Goal: Task Accomplishment & Management: Manage account settings

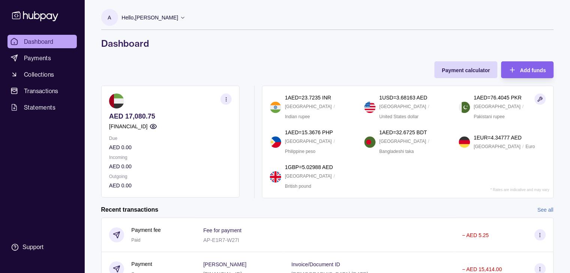
click at [225, 99] on icon "button" at bounding box center [226, 100] width 6 height 6
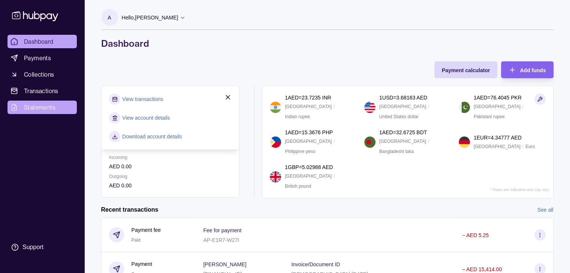
click at [40, 110] on span "Statements" at bounding box center [39, 107] width 31 height 9
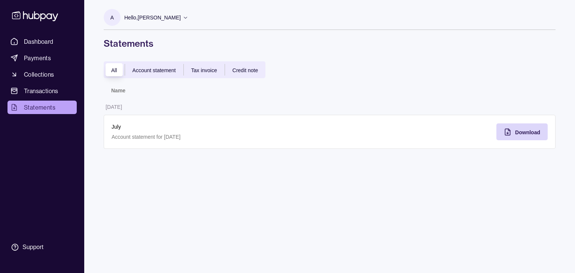
click at [160, 72] on span "Account statement" at bounding box center [154, 70] width 43 height 6
click at [204, 67] on span "Tax invoice" at bounding box center [204, 70] width 26 height 6
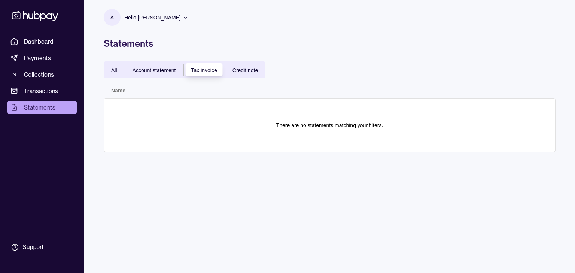
click at [245, 68] on span "Credit note" at bounding box center [245, 70] width 25 height 6
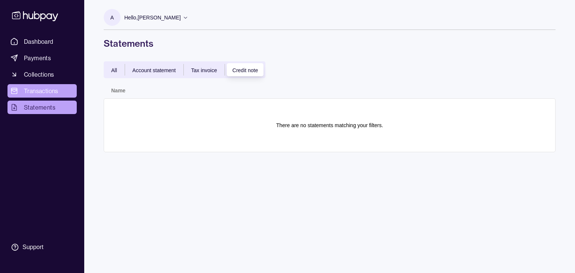
click at [45, 92] on span "Transactions" at bounding box center [41, 91] width 34 height 9
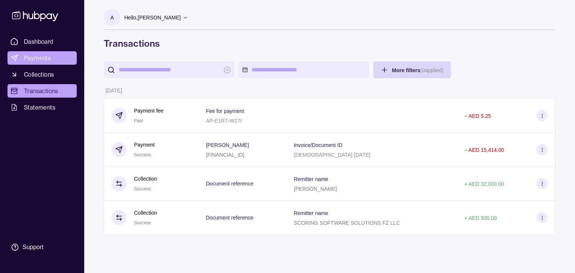
click at [45, 59] on span "Payments" at bounding box center [37, 58] width 27 height 9
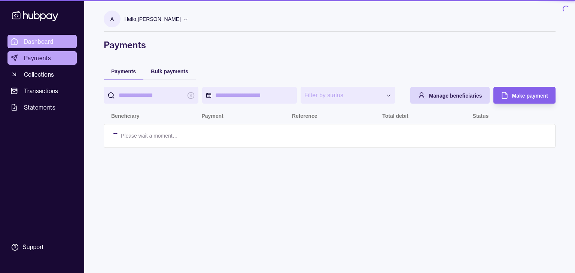
click at [42, 39] on span "Dashboard" at bounding box center [39, 41] width 30 height 9
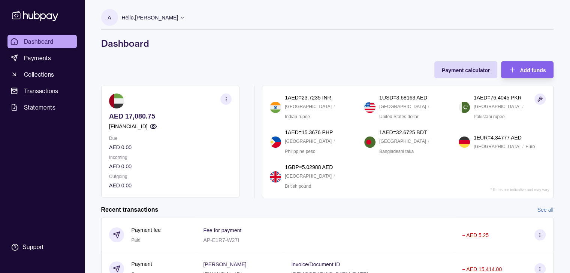
click at [153, 23] on div "Hello, [PERSON_NAME]" at bounding box center [154, 18] width 64 height 16
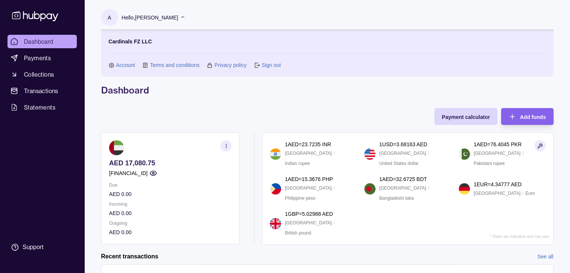
click at [120, 65] on link "Account" at bounding box center [125, 65] width 19 height 8
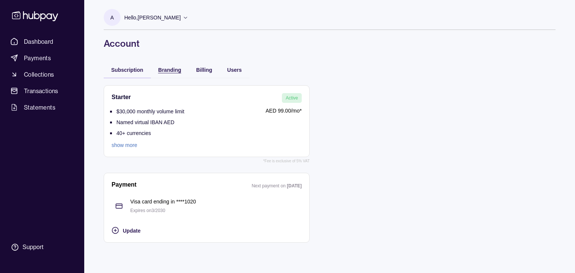
click at [175, 72] on span "Branding" at bounding box center [169, 70] width 23 height 6
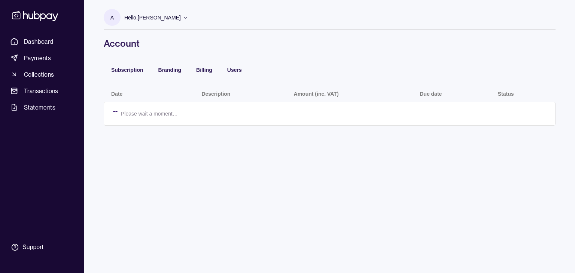
click at [205, 68] on span "Billing" at bounding box center [204, 70] width 16 height 6
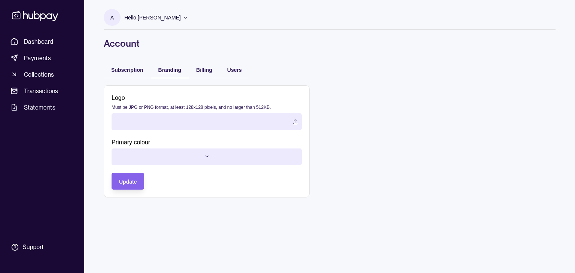
click at [169, 69] on span "Branding" at bounding box center [169, 70] width 23 height 6
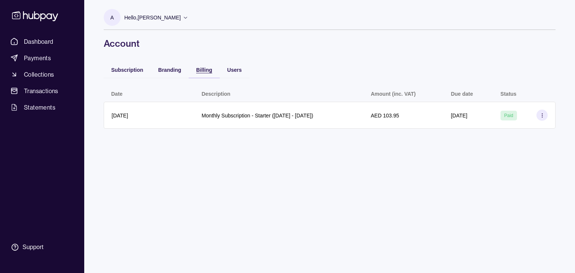
click at [208, 73] on span "Billing" at bounding box center [204, 70] width 16 height 6
click at [226, 70] on div "Users" at bounding box center [229, 69] width 26 height 9
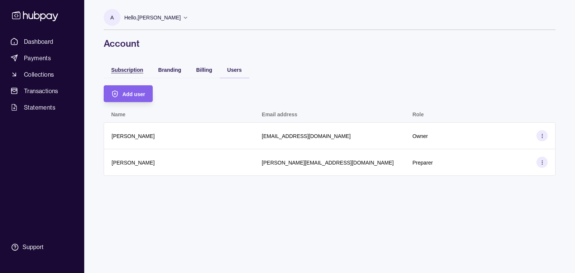
click at [122, 70] on span "Subscription" at bounding box center [127, 70] width 32 height 6
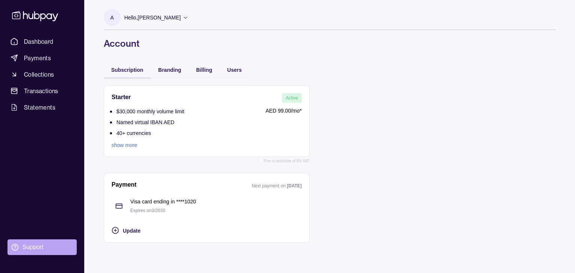
click at [34, 248] on div "Support" at bounding box center [32, 247] width 21 height 8
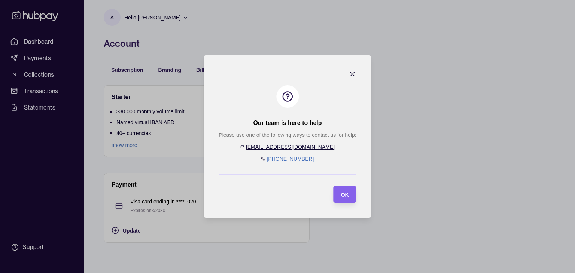
click at [351, 75] on icon "button" at bounding box center [353, 74] width 4 height 4
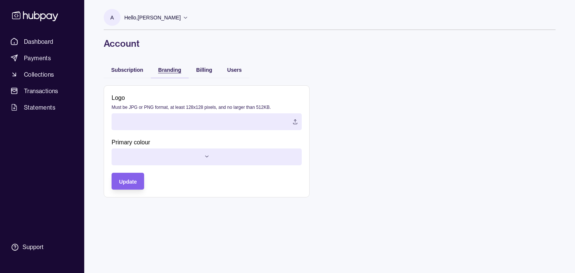
click at [163, 70] on span "Branding" at bounding box center [169, 70] width 23 height 6
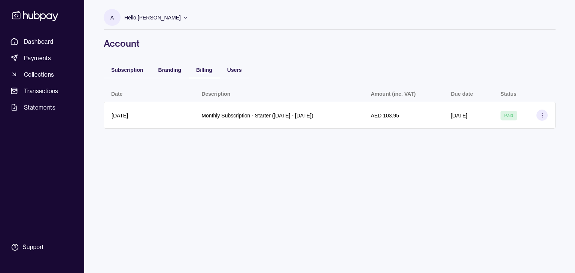
click at [199, 73] on div "Billing" at bounding box center [204, 69] width 16 height 9
click at [233, 66] on div "Users" at bounding box center [234, 69] width 15 height 9
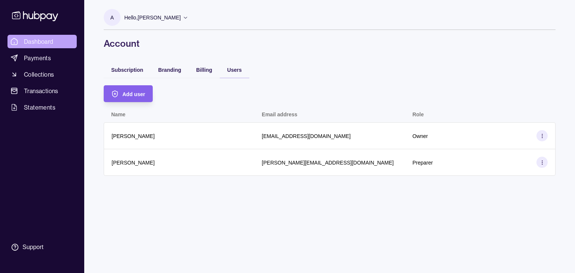
click at [40, 45] on span "Dashboard" at bounding box center [39, 41] width 30 height 9
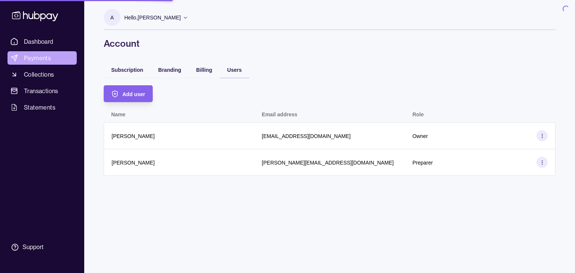
click at [43, 56] on span "Payments" at bounding box center [37, 58] width 27 height 9
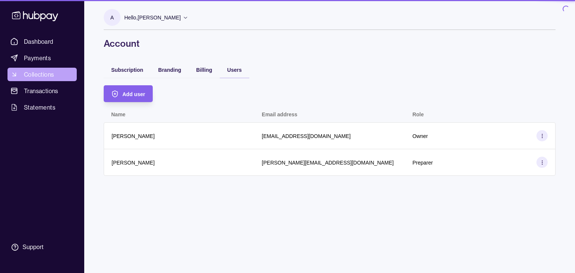
click at [42, 69] on link "Collections" at bounding box center [41, 74] width 69 height 13
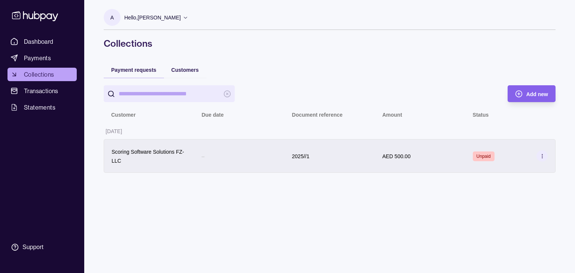
click at [547, 155] on section at bounding box center [542, 156] width 11 height 11
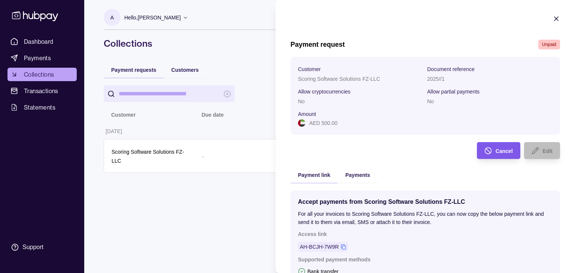
click at [496, 150] on span "Cancel" at bounding box center [504, 151] width 17 height 6
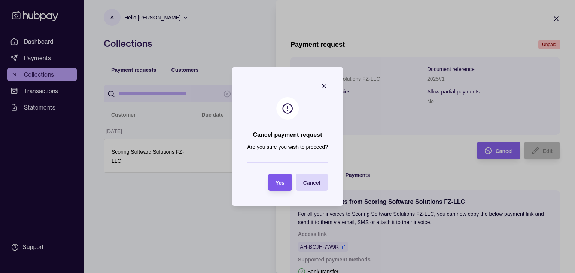
click at [279, 180] on span "Yes" at bounding box center [280, 183] width 9 height 6
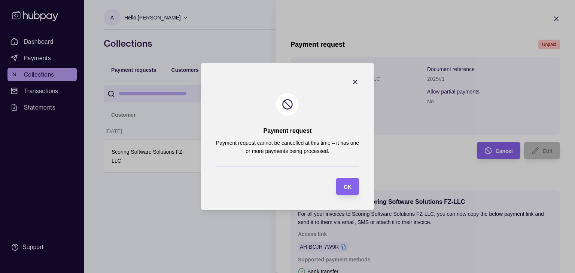
click at [359, 77] on section "Payment request Payment request cannot be cancelled at this time – it has one o…" at bounding box center [287, 136] width 173 height 147
click at [355, 81] on icon "button" at bounding box center [355, 81] width 7 height 7
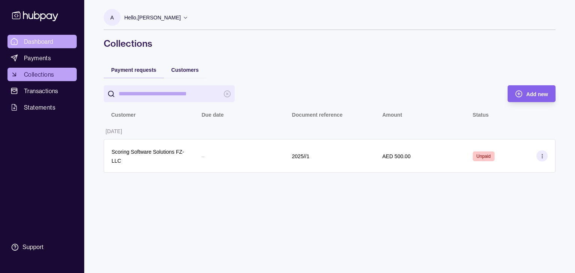
click at [33, 43] on span "Dashboard" at bounding box center [39, 41] width 30 height 9
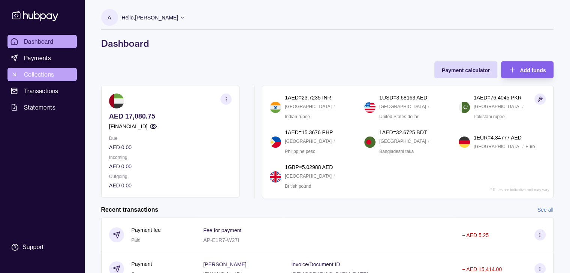
click at [32, 76] on span "Collections" at bounding box center [39, 74] width 30 height 9
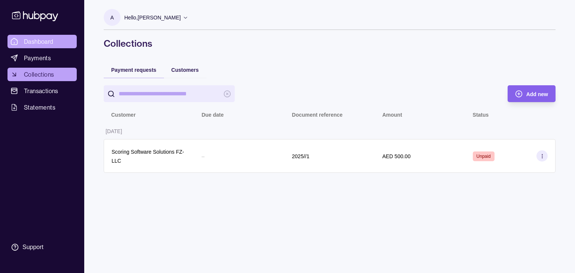
click at [44, 40] on span "Dashboard" at bounding box center [39, 41] width 30 height 9
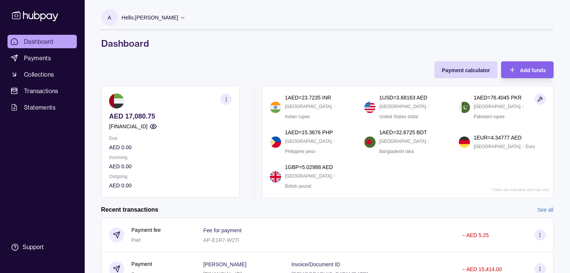
click at [220, 92] on section "AED 17,080.75 [FINANCIAL_ID] Due AED 0.00 Incoming AED 0.00 Outgoing AED 0.00" at bounding box center [170, 142] width 138 height 112
click at [223, 97] on icon "button" at bounding box center [226, 100] width 6 height 6
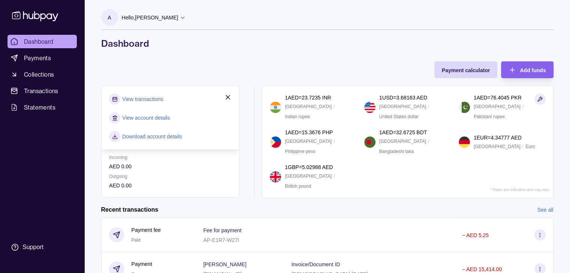
click at [156, 64] on div "Payment calculator Add funds AED 17,080.75 [FINANCIAL_ID] Due AED 0.00 Incoming…" at bounding box center [327, 129] width 452 height 137
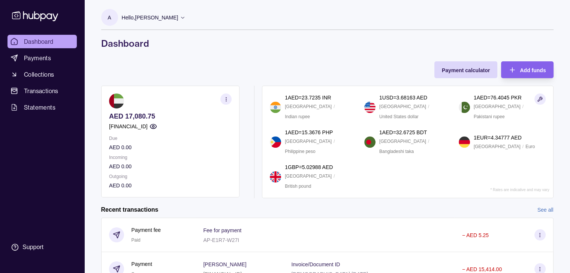
click at [226, 97] on icon "button" at bounding box center [226, 100] width 6 height 6
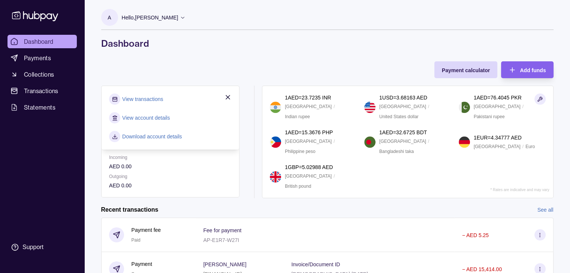
click at [196, 79] on div "Payment calculator Add funds AED 17,080.75 [FINANCIAL_ID] Due AED 0.00 Incoming…" at bounding box center [327, 129] width 452 height 137
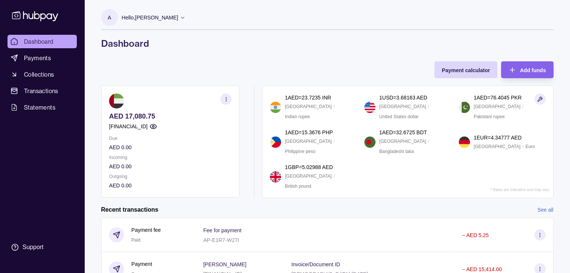
click at [231, 98] on section "AED 17,080.75 [FINANCIAL_ID] Due AED 0.00 Incoming AED 0.00 Outgoing AED 0.00" at bounding box center [170, 142] width 138 height 112
click at [231, 97] on button "button" at bounding box center [225, 99] width 11 height 11
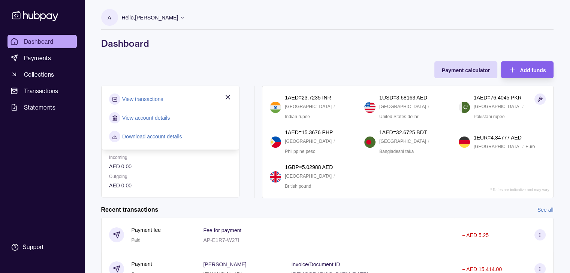
click at [152, 137] on link "Download account details" at bounding box center [152, 137] width 60 height 8
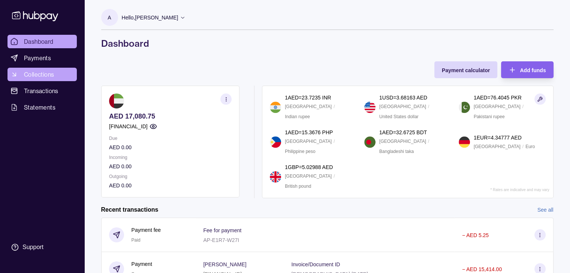
click at [28, 77] on span "Collections" at bounding box center [39, 74] width 30 height 9
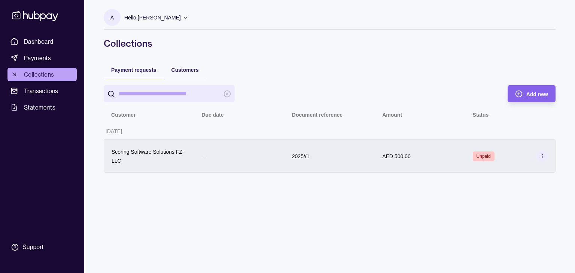
click at [540, 155] on icon at bounding box center [543, 157] width 6 height 6
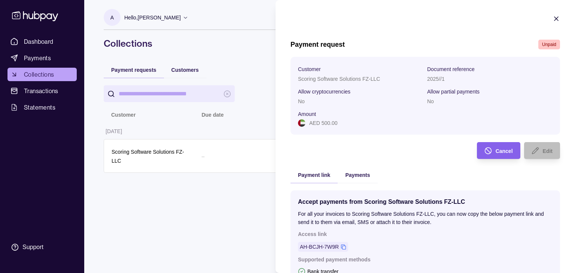
click at [508, 137] on div "Payment request Unpaid Customer Scoring Software Solutions FZ-LLC Document refe…" at bounding box center [426, 201] width 270 height 323
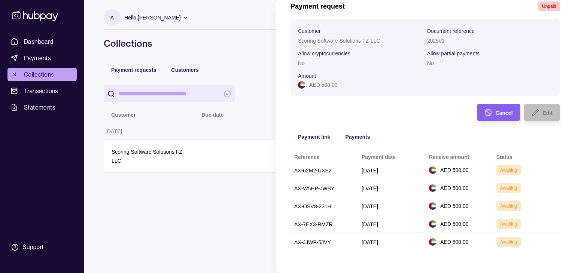
scroll to position [38, 0]
click at [355, 71] on div "Payment request Unpaid Customer Scoring Software Solutions FZ-LLC Document refe…" at bounding box center [426, 130] width 270 height 257
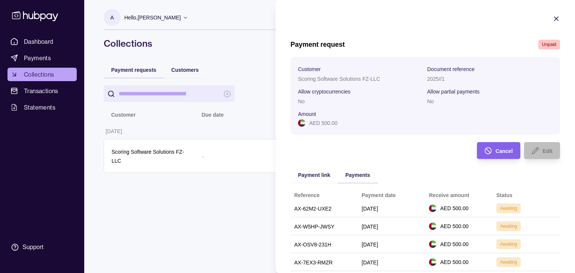
click at [490, 141] on div "Payment request Unpaid Customer Scoring Software Solutions FZ-LLC Document refe…" at bounding box center [426, 168] width 270 height 257
click at [496, 154] on span "Cancel" at bounding box center [504, 151] width 17 height 6
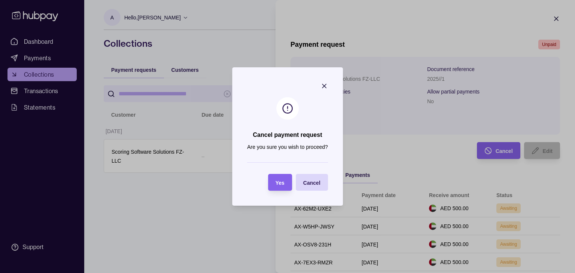
click at [325, 83] on icon "button" at bounding box center [324, 85] width 7 height 7
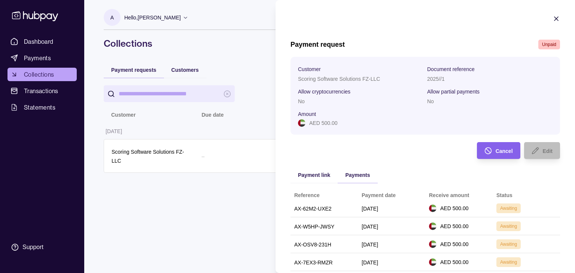
click at [553, 22] on div at bounding box center [556, 20] width 7 height 10
click at [553, 18] on icon "button" at bounding box center [556, 18] width 7 height 7
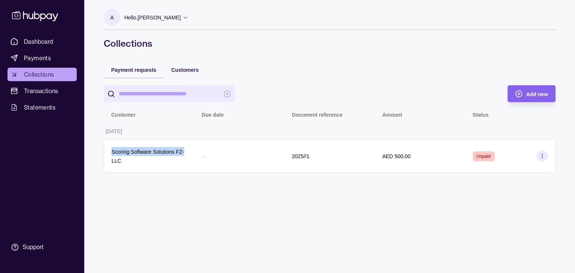
drag, startPoint x: 110, startPoint y: 158, endPoint x: 107, endPoint y: 146, distance: 11.9
click at [104, 146] on div "Scoring Software Solutions FZ-LLC" at bounding box center [149, 156] width 90 height 34
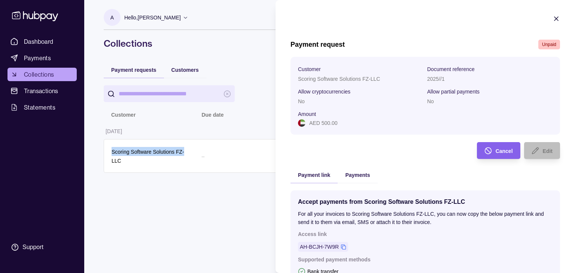
click at [555, 18] on icon "button" at bounding box center [557, 19] width 4 height 4
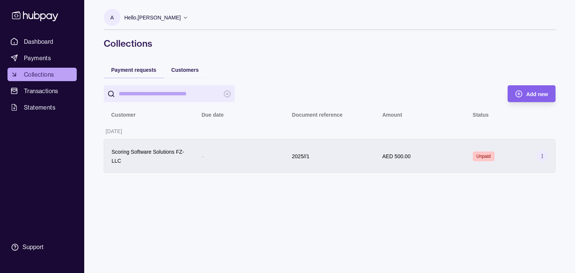
click at [540, 155] on icon at bounding box center [543, 157] width 6 height 6
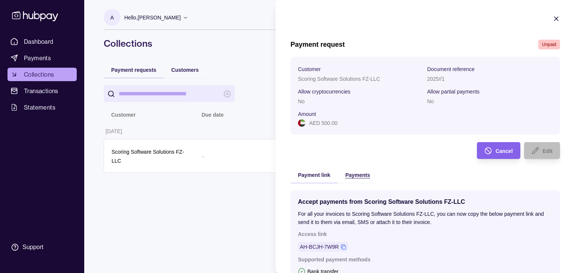
click at [355, 177] on span "Payments" at bounding box center [357, 175] width 25 height 6
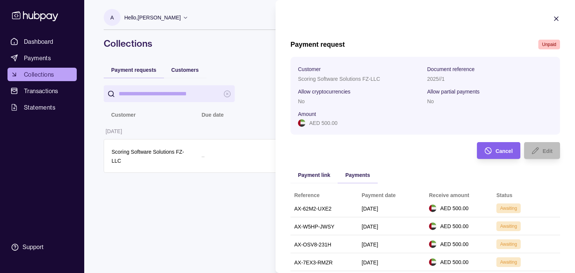
scroll to position [38, 0]
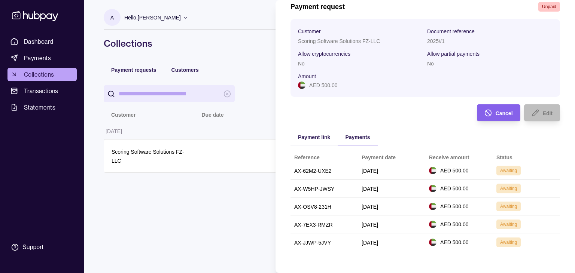
drag, startPoint x: 391, startPoint y: 243, endPoint x: 451, endPoint y: 253, distance: 60.7
click at [440, 254] on div "Reference Payment date Receive amount Status AX-62M2-UXE2 [DATE] AED 500.00 Awa…" at bounding box center [426, 201] width 270 height 113
click at [457, 252] on div "Reference Payment date Receive amount Status AX-62M2-UXE2 [DATE] AED 500.00 Awa…" at bounding box center [426, 201] width 270 height 113
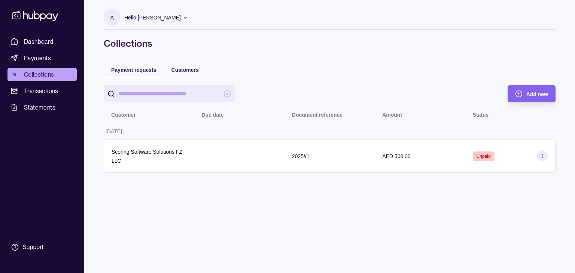
click at [38, 68] on html "Dashboard Payments Collections Transactions Statements Support A Hello, ARTEM L…" at bounding box center [287, 136] width 575 height 273
click at [37, 73] on span "Collections" at bounding box center [39, 74] width 30 height 9
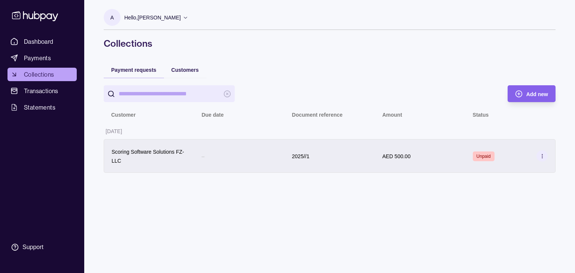
click at [541, 156] on icon at bounding box center [543, 157] width 6 height 6
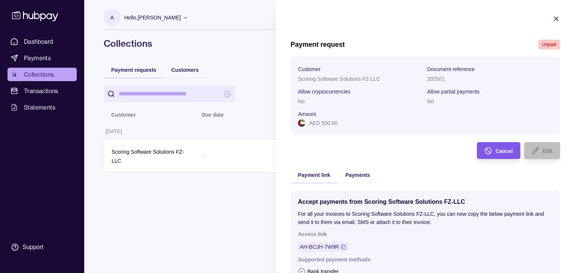
click at [488, 153] on div "Cancel" at bounding box center [493, 150] width 40 height 17
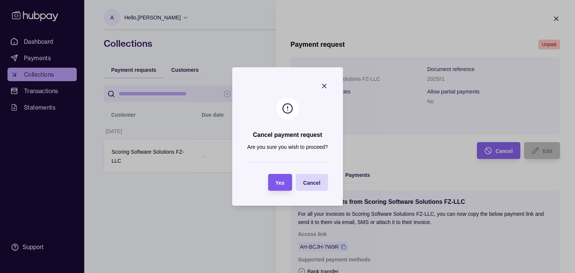
click at [276, 185] on span "Yes" at bounding box center [280, 183] width 9 height 6
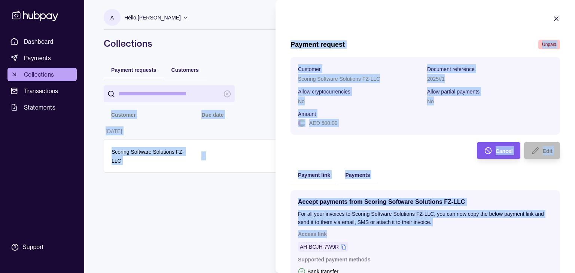
click at [501, 157] on div "Cancel" at bounding box center [493, 150] width 40 height 17
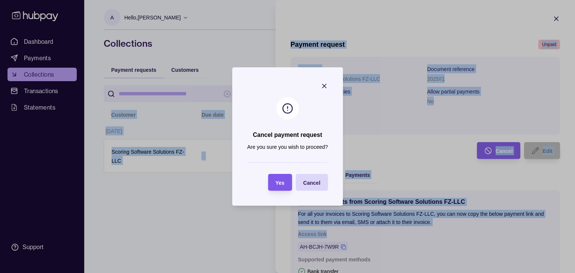
click at [288, 176] on section "Yes" at bounding box center [280, 182] width 24 height 17
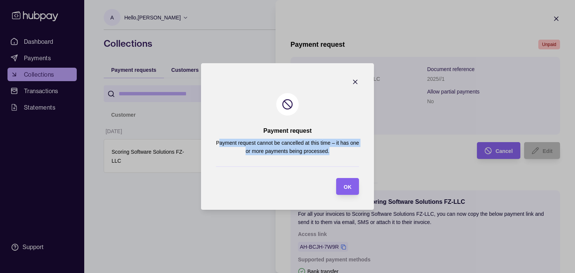
drag, startPoint x: 218, startPoint y: 141, endPoint x: 330, endPoint y: 158, distance: 113.6
click at [330, 158] on section "Payment request Payment request cannot be cancelled at this time – it has one o…" at bounding box center [287, 136] width 173 height 147
click at [339, 152] on p "Payment request cannot be cancelled at this time – it has one or more payments …" at bounding box center [287, 147] width 143 height 16
drag, startPoint x: 328, startPoint y: 152, endPoint x: 257, endPoint y: 60, distance: 116.9
click at [257, 273] on div "Payment request Payment request cannot be cancelled at this time – it has one o…" at bounding box center [287, 273] width 575 height 0
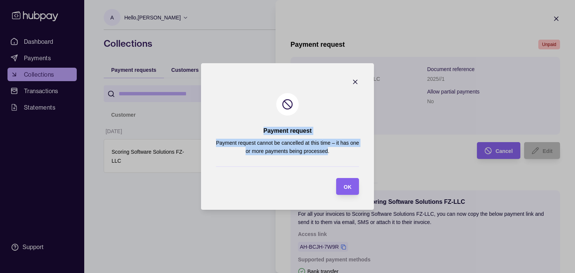
click at [356, 80] on icon "button" at bounding box center [355, 81] width 7 height 7
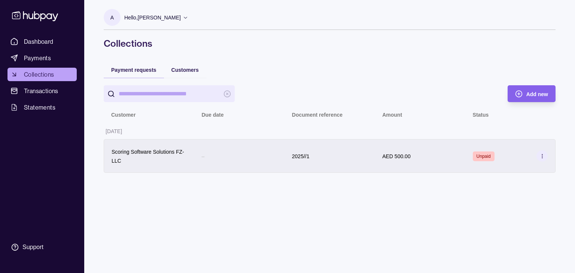
click at [522, 154] on div "Unpaid" at bounding box center [510, 156] width 75 height 11
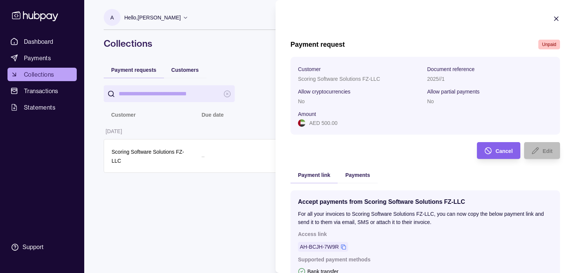
scroll to position [105, 0]
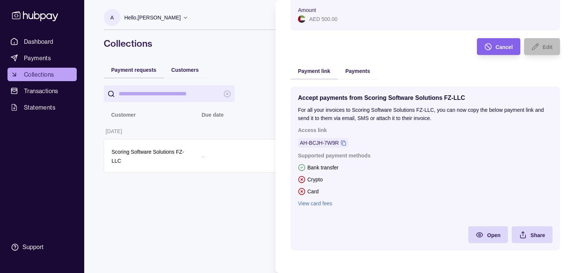
drag, startPoint x: 359, startPoint y: 72, endPoint x: 383, endPoint y: 100, distance: 36.7
click at [359, 71] on div "Payment request Unpaid Customer Scoring Software Solutions FZ-LLC Document refe…" at bounding box center [426, 97] width 270 height 323
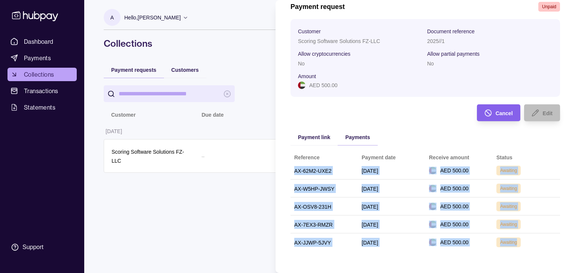
drag, startPoint x: 517, startPoint y: 244, endPoint x: 300, endPoint y: 153, distance: 235.5
click at [294, 164] on tbody "AX-62M2-UXE2 [DATE] AED 500.00 Awaiting AX-W5HP-JWSY [DATE] AED 500.00 Awaiting…" at bounding box center [426, 206] width 270 height 89
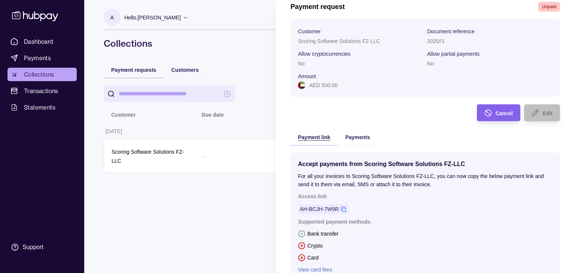
click at [307, 137] on span "Payment link" at bounding box center [314, 137] width 32 height 6
click at [358, 137] on span "Payments" at bounding box center [357, 137] width 25 height 6
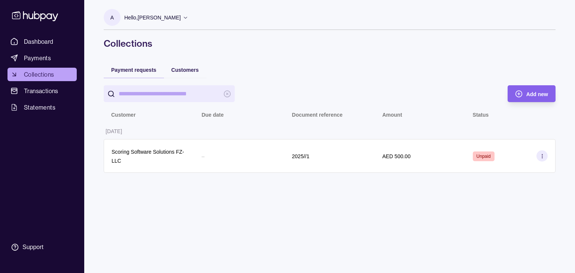
click at [214, 174] on html "Dashboard Payments Collections Transactions Statements Support A Hello, ARTEM L…" at bounding box center [287, 136] width 575 height 273
